Goal: Check status

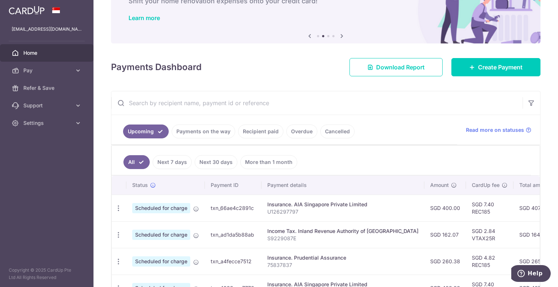
scroll to position [64, 0]
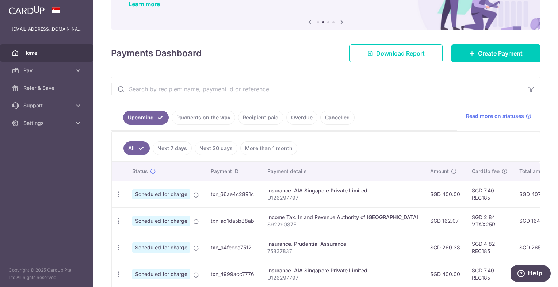
click at [180, 151] on link "Next 7 days" at bounding box center [172, 148] width 39 height 14
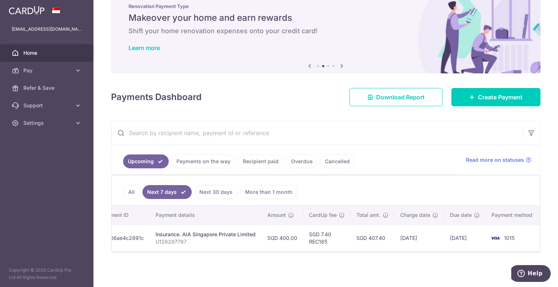
scroll to position [0, 111]
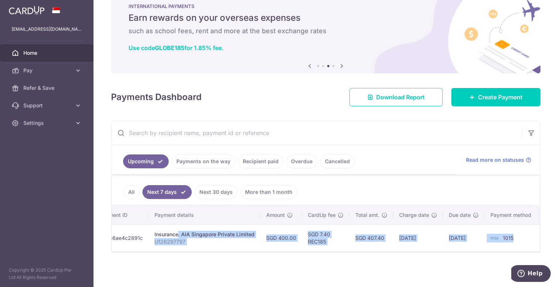
drag, startPoint x: 515, startPoint y: 236, endPoint x: 153, endPoint y: 230, distance: 361.4
click at [153, 230] on tr "Update payment Cancel payment Scheduled for charge txn_66ae4c2891c Insurance. A…" at bounding box center [270, 238] width 539 height 27
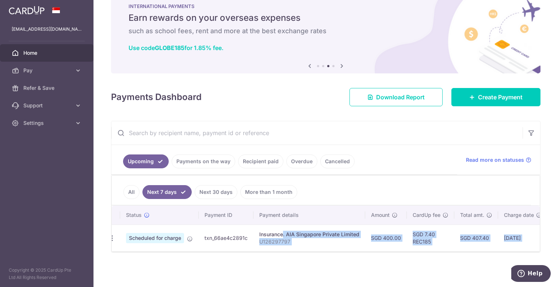
scroll to position [0, 0]
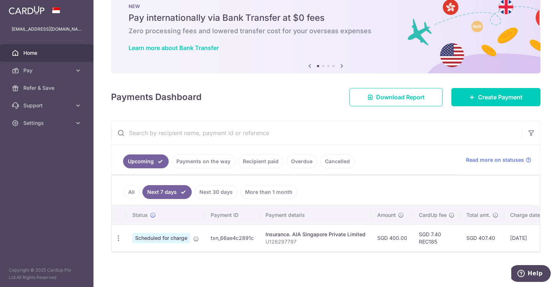
click at [233, 272] on div "× Pause Schedule Pause all future payments in this series Pause just this one p…" at bounding box center [325, 143] width 464 height 287
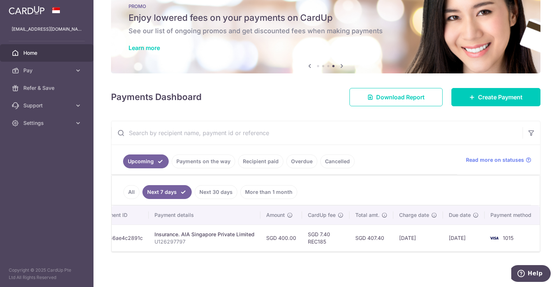
scroll to position [0, 111]
